Goal: Task Accomplishment & Management: Manage account settings

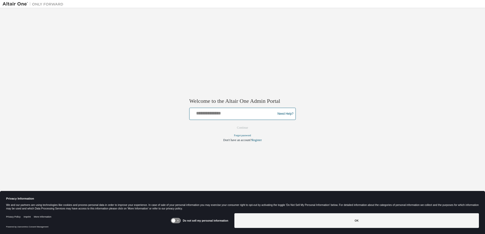
click at [232, 113] on input "text" at bounding box center [233, 112] width 83 height 7
type input "**********"
click at [239, 126] on button "Continue" at bounding box center [243, 128] width 22 height 8
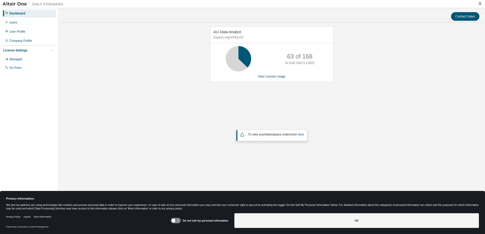
click at [39, 2] on img at bounding box center [34, 4] width 63 height 5
click at [193, 220] on label "Do not sell my personal information" at bounding box center [205, 220] width 45 height 3
click at [178, 219] on icon at bounding box center [175, 221] width 9 height 5
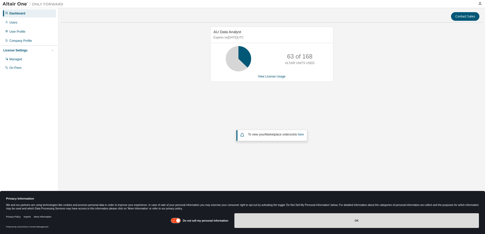
click at [325, 222] on button "OK" at bounding box center [356, 221] width 245 height 15
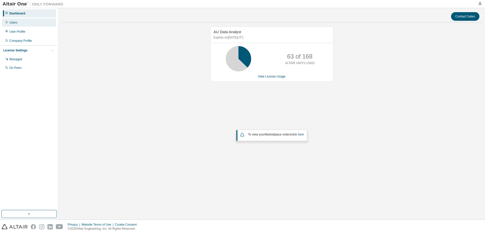
click at [13, 24] on div "Users" at bounding box center [13, 23] width 8 height 4
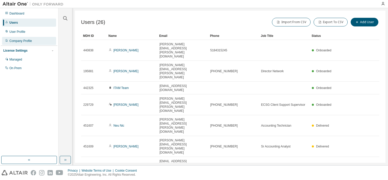
click at [20, 42] on div "Company Profile" at bounding box center [20, 41] width 23 height 4
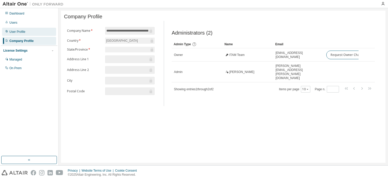
click at [19, 30] on div "User Profile" at bounding box center [17, 32] width 16 height 4
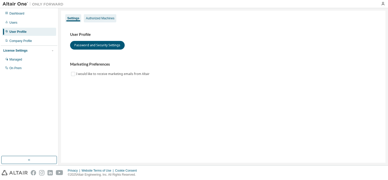
click at [104, 18] on div "Authorized Machines" at bounding box center [100, 18] width 28 height 4
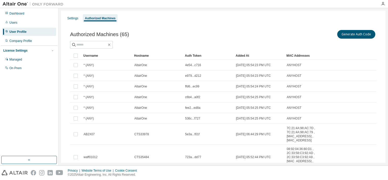
click at [354, 19] on div "Settings Authorized Machines" at bounding box center [223, 18] width 318 height 9
click at [354, 33] on button "Generate Auth Code" at bounding box center [356, 34] width 38 height 9
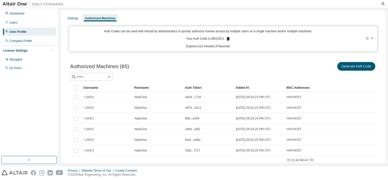
click at [21, 31] on div "User Profile" at bounding box center [17, 32] width 17 height 4
click at [241, 63] on div "Generate Auth Code" at bounding box center [299, 66] width 153 height 11
click at [72, 19] on div "Settings" at bounding box center [72, 18] width 11 height 4
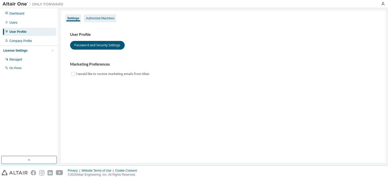
click at [99, 17] on div "Authorized Machines" at bounding box center [100, 18] width 28 height 4
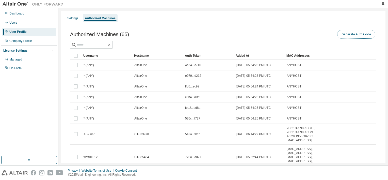
click at [352, 33] on button "Generate Auth Code" at bounding box center [356, 34] width 38 height 9
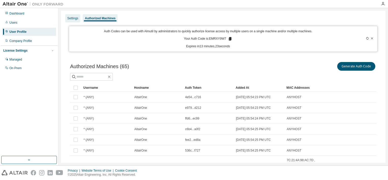
click at [72, 20] on div "Settings" at bounding box center [72, 18] width 11 height 4
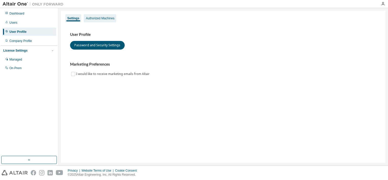
click at [94, 15] on div "Authorized Machines" at bounding box center [100, 18] width 32 height 8
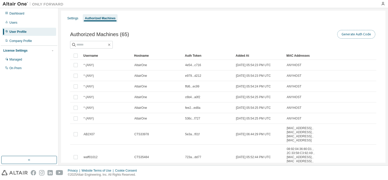
click at [353, 31] on button "Generate Auth Code" at bounding box center [356, 34] width 38 height 9
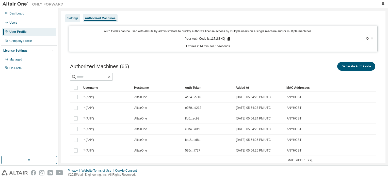
click at [69, 17] on div "Settings" at bounding box center [72, 18] width 11 height 4
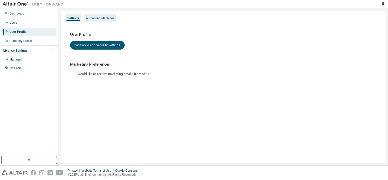
click at [96, 20] on div "Authorized Machines" at bounding box center [100, 18] width 28 height 4
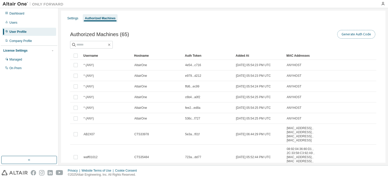
click at [347, 34] on button "Generate Auth Code" at bounding box center [356, 34] width 38 height 9
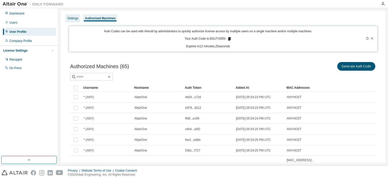
click at [77, 18] on div "Settings" at bounding box center [72, 18] width 11 height 4
